Goal: Information Seeking & Learning: Learn about a topic

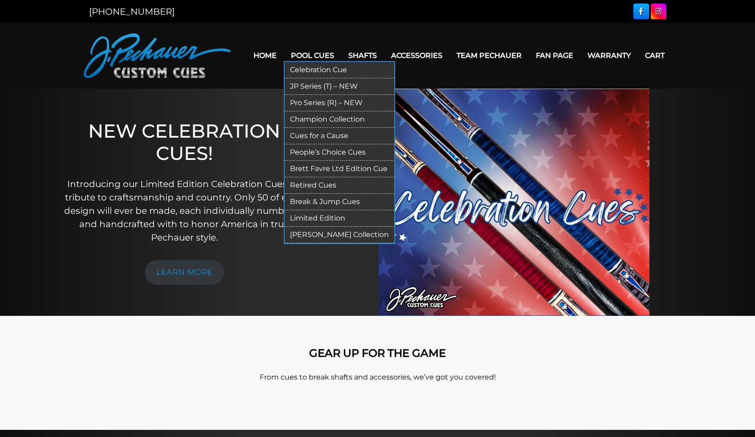
click at [327, 84] on link "JP Series (T) – NEW" at bounding box center [340, 86] width 110 height 16
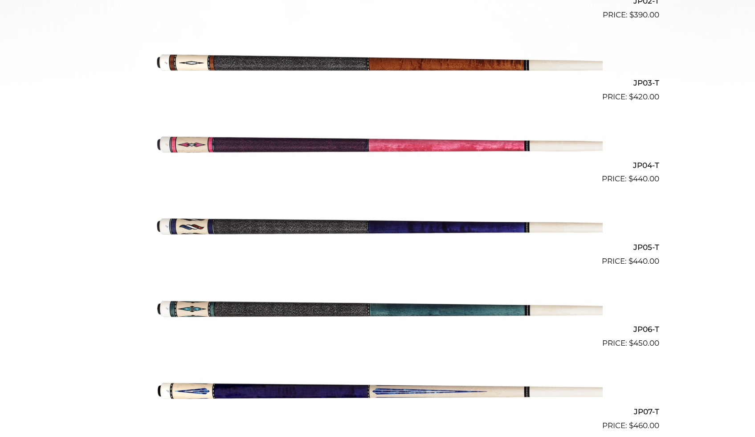
scroll to position [110, 0]
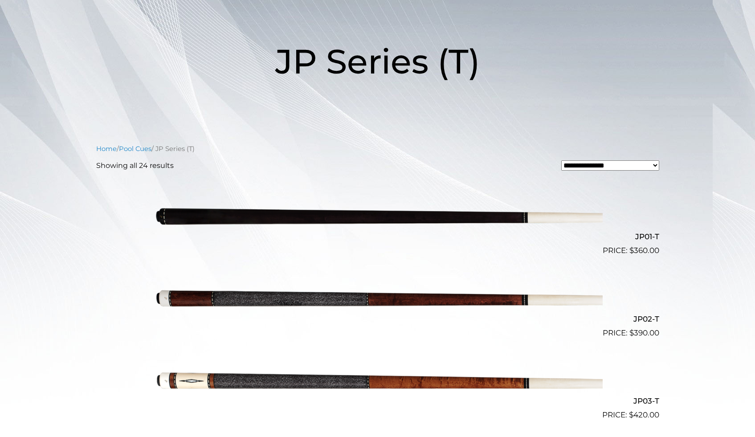
click at [345, 216] on img at bounding box center [378, 215] width 450 height 75
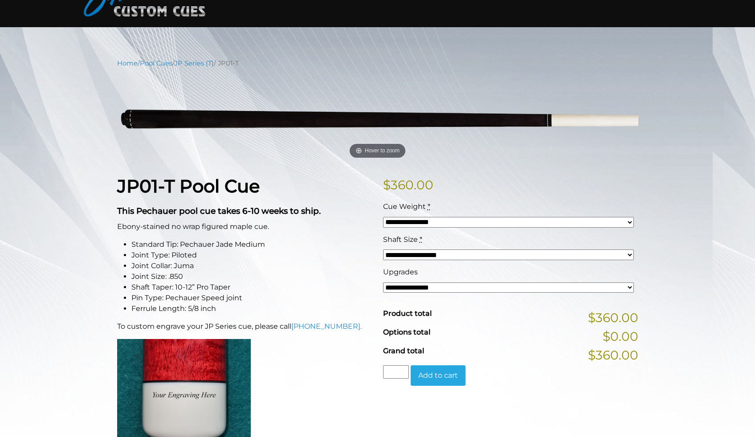
scroll to position [63, 0]
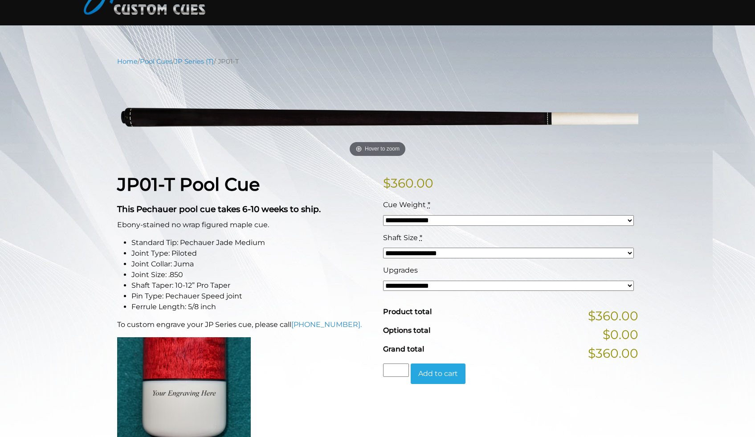
click at [427, 253] on select "**********" at bounding box center [508, 253] width 251 height 11
select select "*****"
click at [383, 248] on select "**********" at bounding box center [508, 253] width 251 height 11
click at [333, 253] on li "Joint Type: Piloted" at bounding box center [251, 253] width 241 height 11
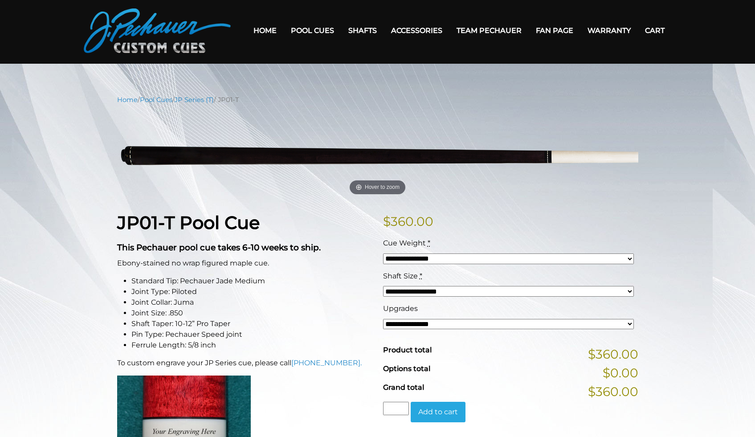
scroll to position [24, 0]
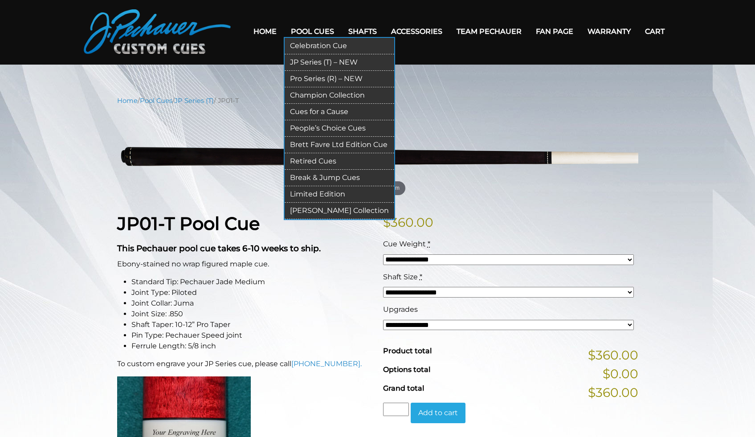
click at [324, 158] on link "Retired Cues" at bounding box center [340, 161] width 110 height 16
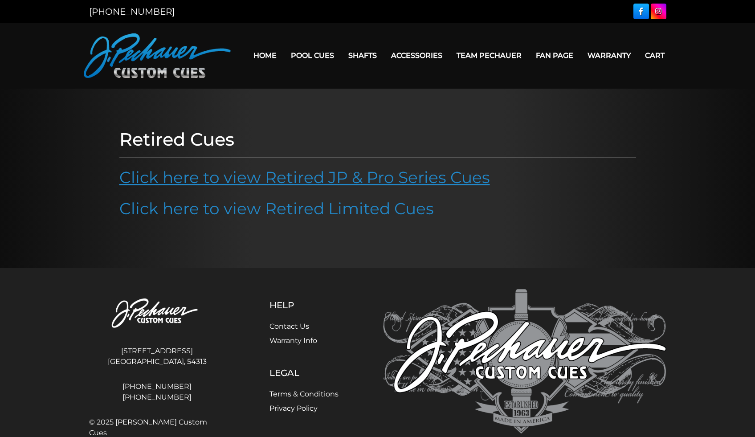
click at [351, 183] on link "Click here to view Retired JP & Pro Series Cues" at bounding box center [304, 177] width 371 height 20
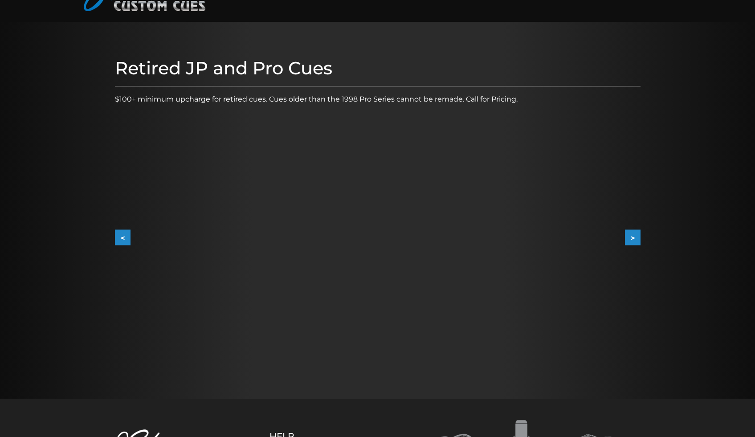
scroll to position [68, 0]
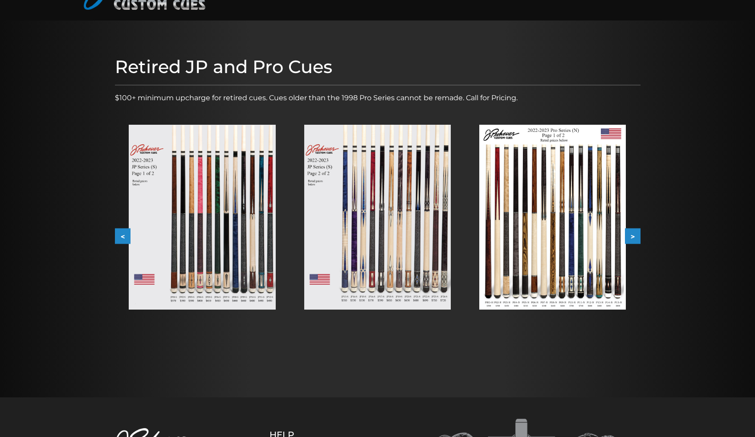
click at [636, 233] on button ">" at bounding box center [633, 237] width 16 height 16
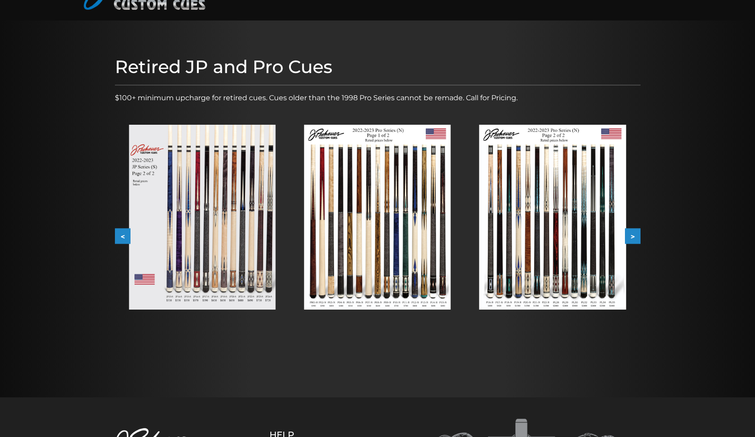
click at [636, 233] on button ">" at bounding box center [633, 237] width 16 height 16
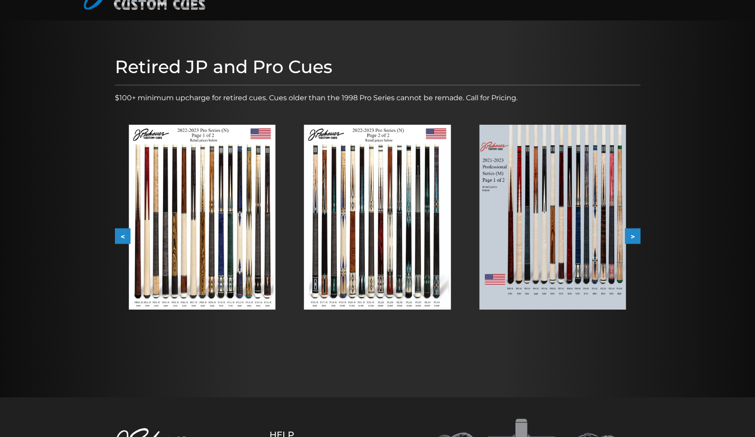
click at [636, 233] on button ">" at bounding box center [633, 237] width 16 height 16
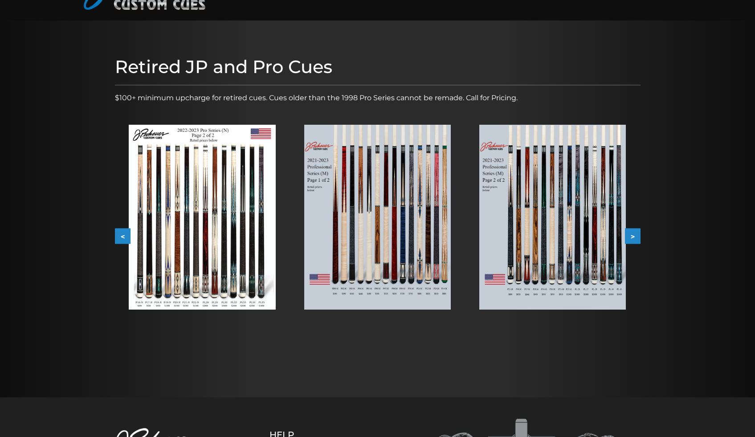
click at [636, 233] on button ">" at bounding box center [633, 237] width 16 height 16
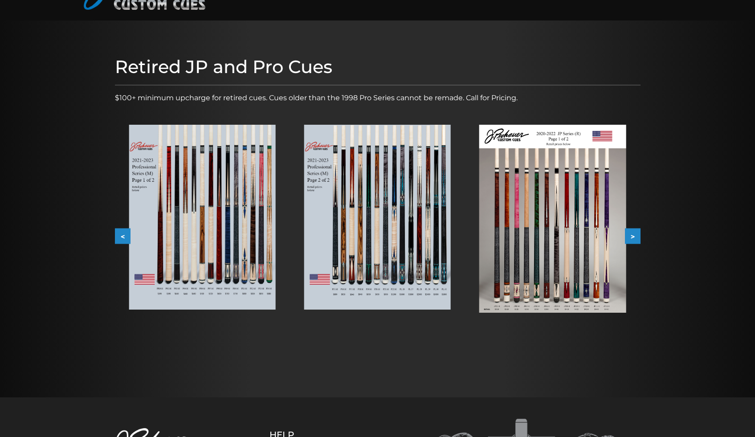
click at [636, 233] on button ">" at bounding box center [633, 237] width 16 height 16
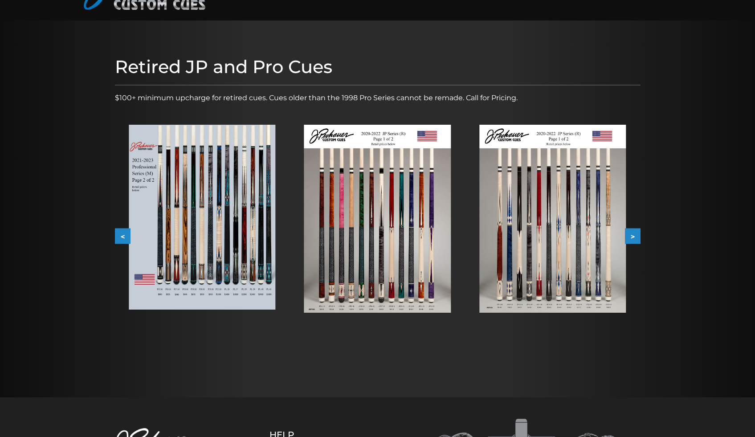
click at [636, 233] on button ">" at bounding box center [633, 237] width 16 height 16
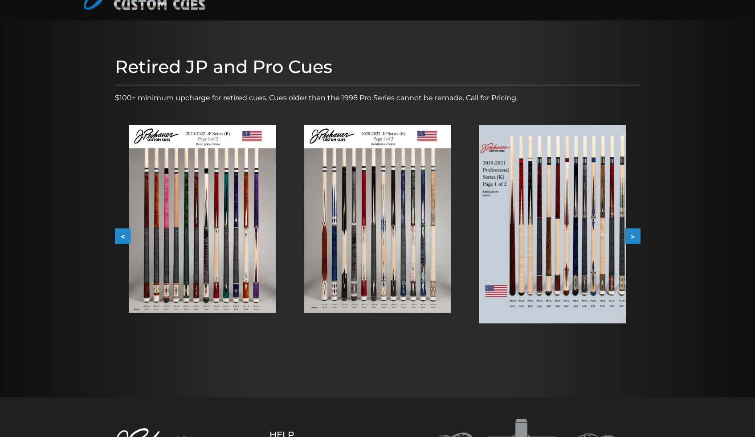
click at [636, 233] on button ">" at bounding box center [633, 237] width 16 height 16
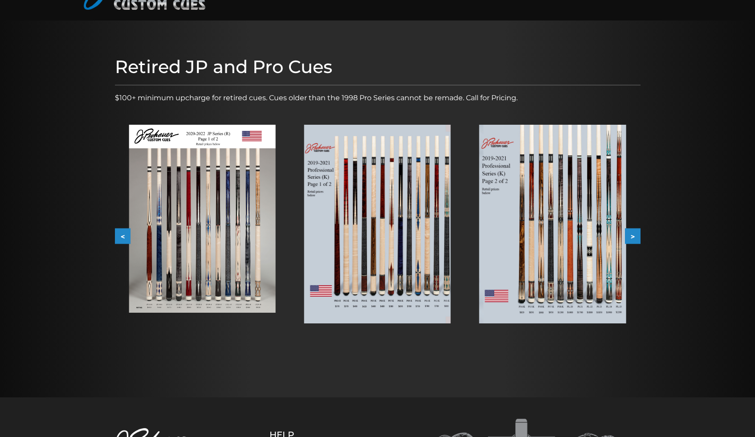
click at [636, 233] on button ">" at bounding box center [633, 237] width 16 height 16
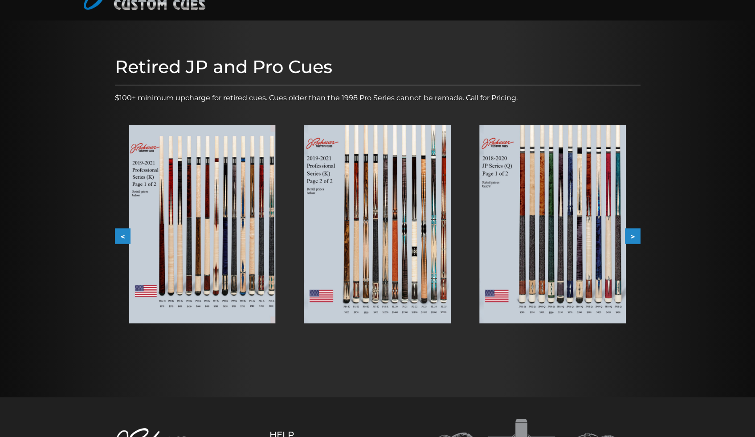
click at [636, 233] on button ">" at bounding box center [633, 237] width 16 height 16
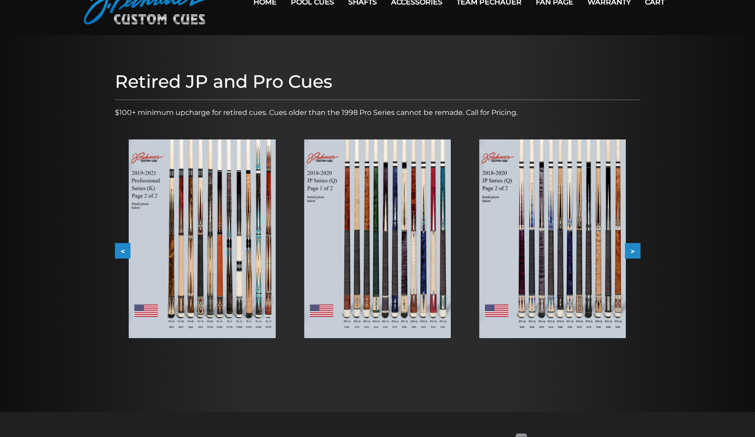
scroll to position [0, 0]
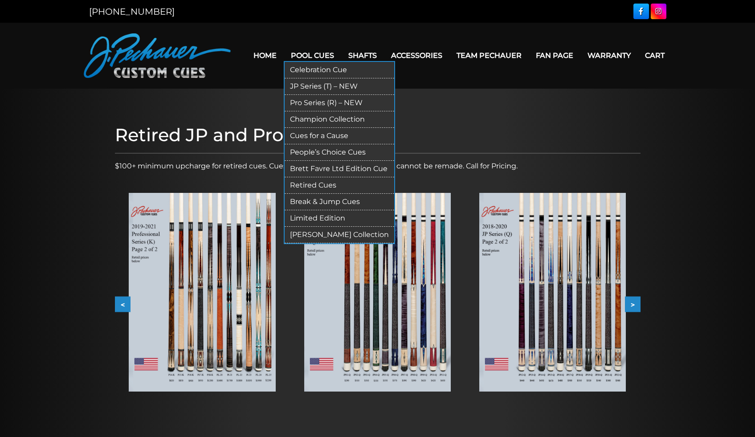
click at [328, 83] on link "JP Series (T) – NEW" at bounding box center [340, 86] width 110 height 16
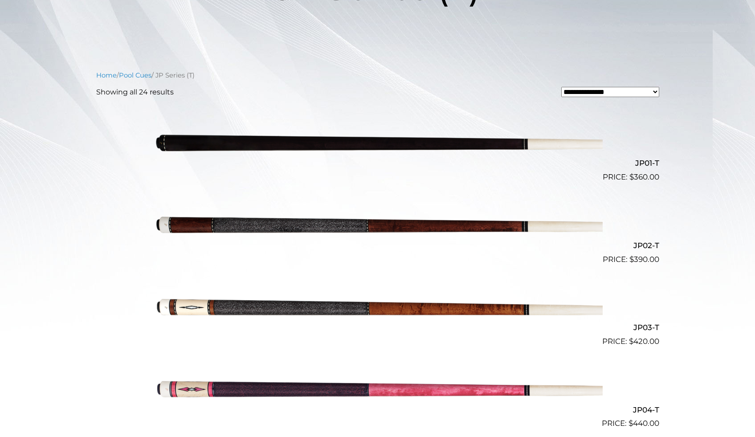
scroll to position [183, 0]
